Goal: Task Accomplishment & Management: Manage account settings

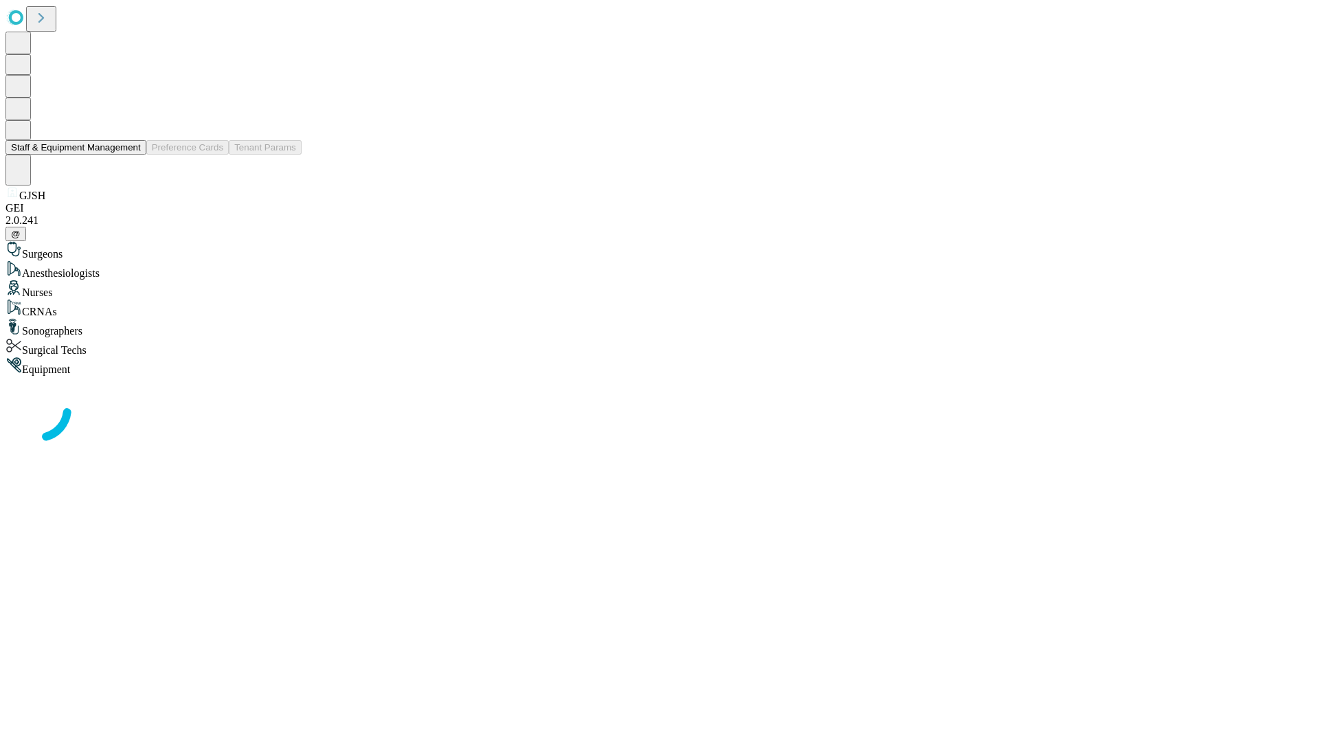
click at [131, 155] on button "Staff & Equipment Management" at bounding box center [75, 147] width 141 height 14
